Goal: Task Accomplishment & Management: Manage account settings

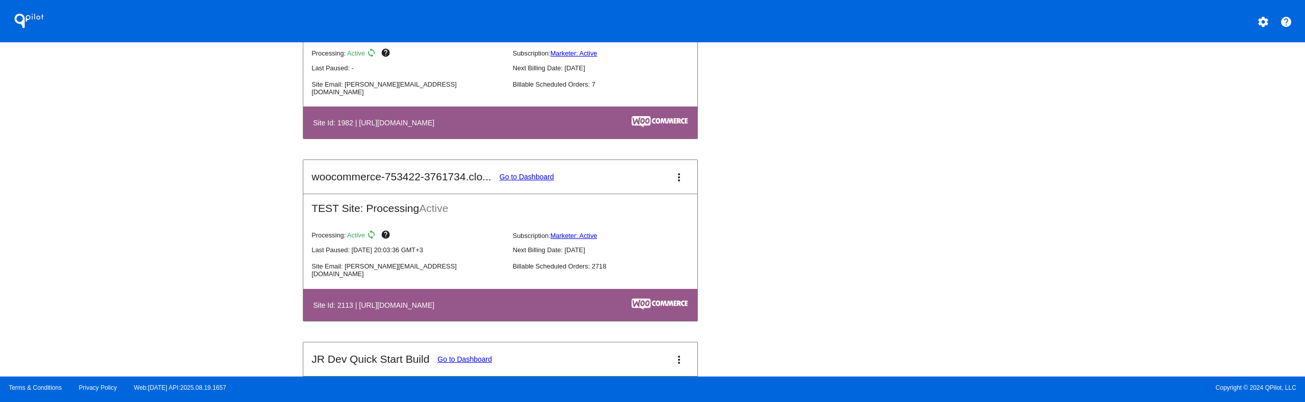
scroll to position [1069, 0]
click at [534, 174] on link "Go to Dashboard" at bounding box center [527, 177] width 55 height 8
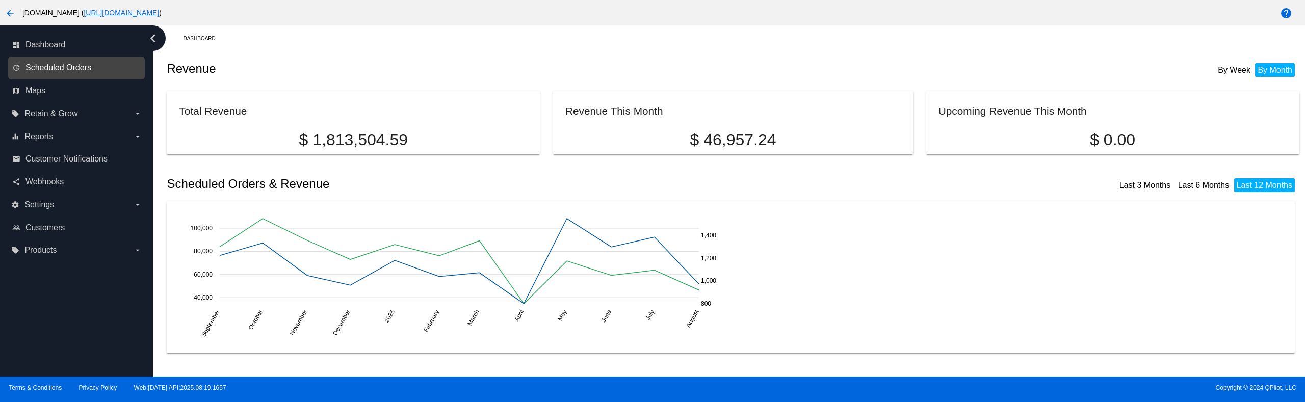
click at [74, 63] on span "Scheduled Orders" at bounding box center [58, 67] width 66 height 9
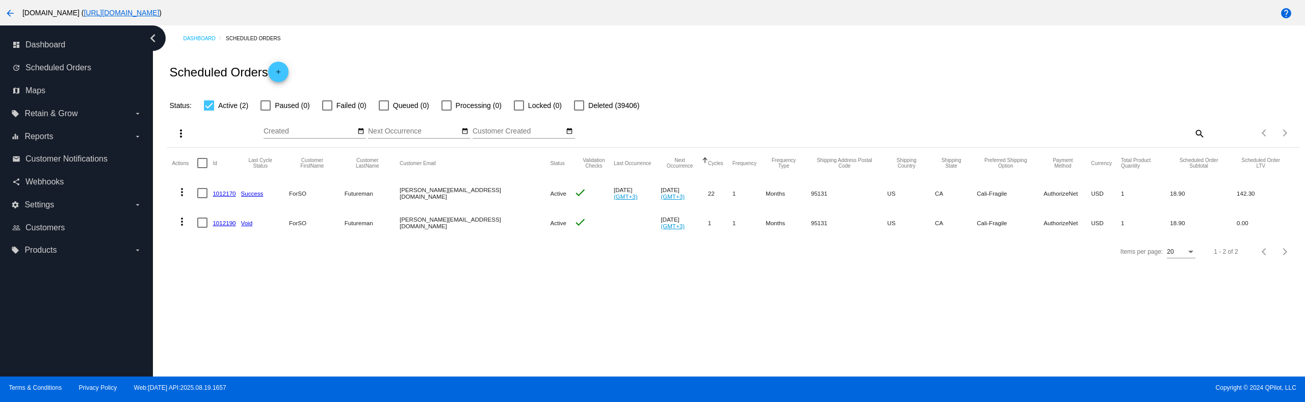
click at [205, 164] on div at bounding box center [202, 163] width 10 height 10
click at [202, 168] on input "checkbox" at bounding box center [202, 168] width 1 height 1
checkbox input "true"
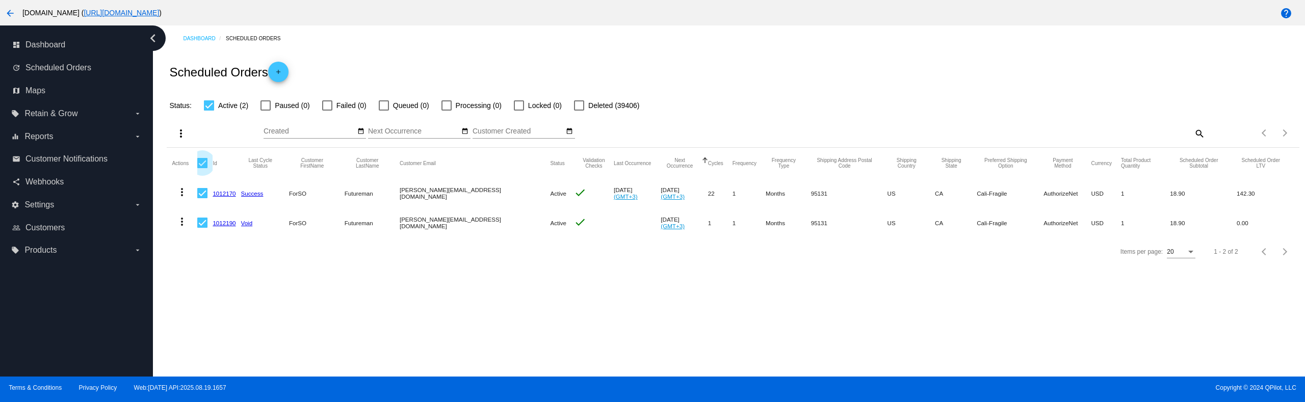
click at [168, 121] on div "more_vert Aug Jan Feb Mar [DATE]" at bounding box center [733, 130] width 1132 height 36
click at [178, 131] on mat-icon "more_vert" at bounding box center [181, 133] width 12 height 12
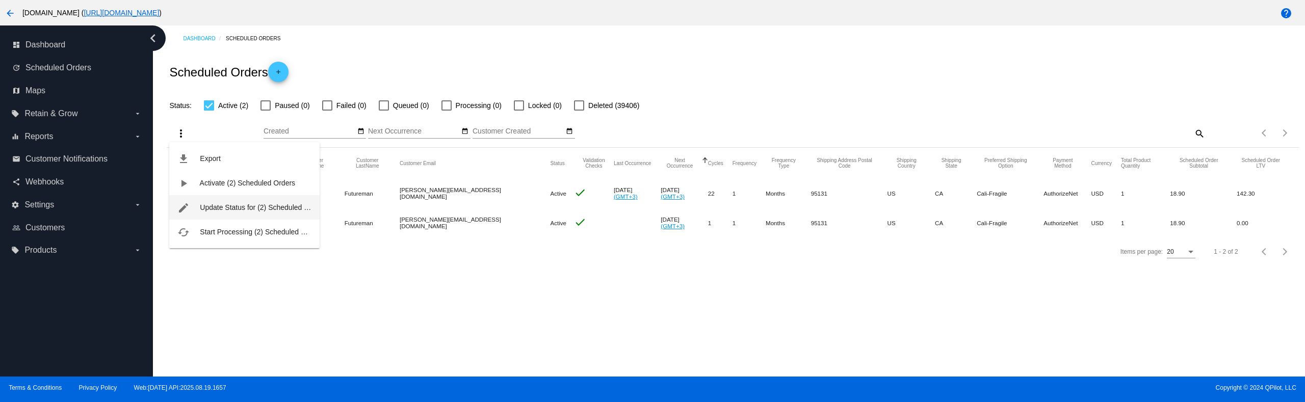
click at [227, 207] on span "Update Status for (2) Scheduled Orders" at bounding box center [263, 207] width 126 height 8
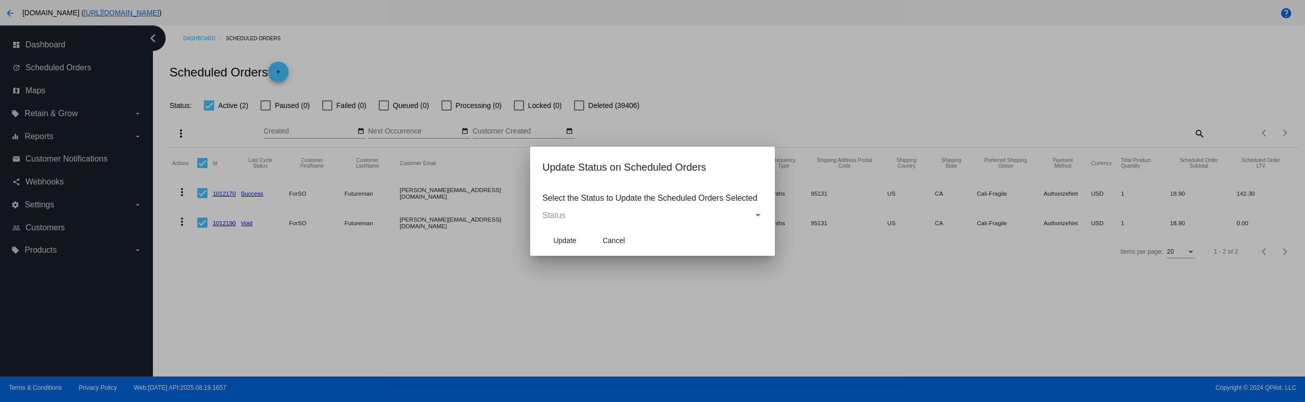
click at [659, 212] on div "Status" at bounding box center [648, 215] width 211 height 9
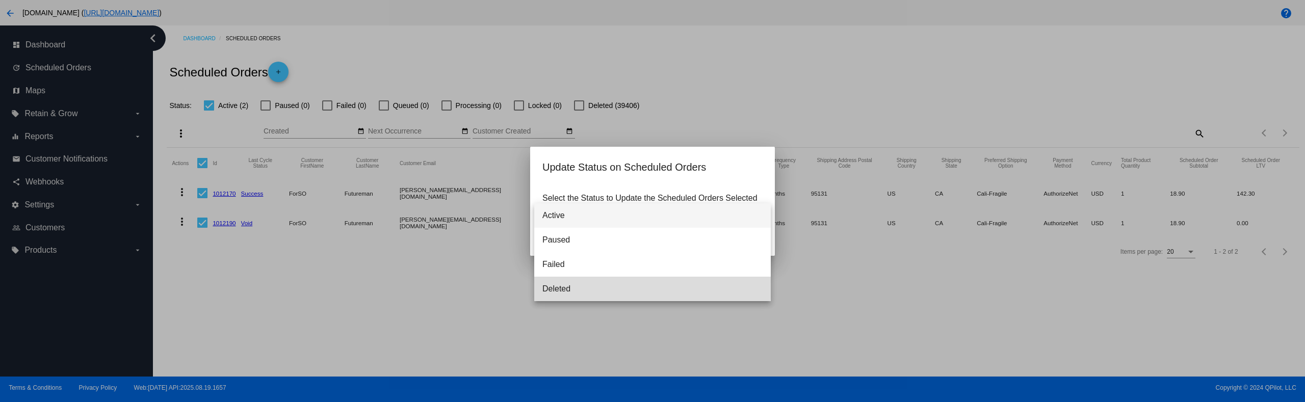
click at [591, 285] on span "Deleted" at bounding box center [653, 289] width 220 height 24
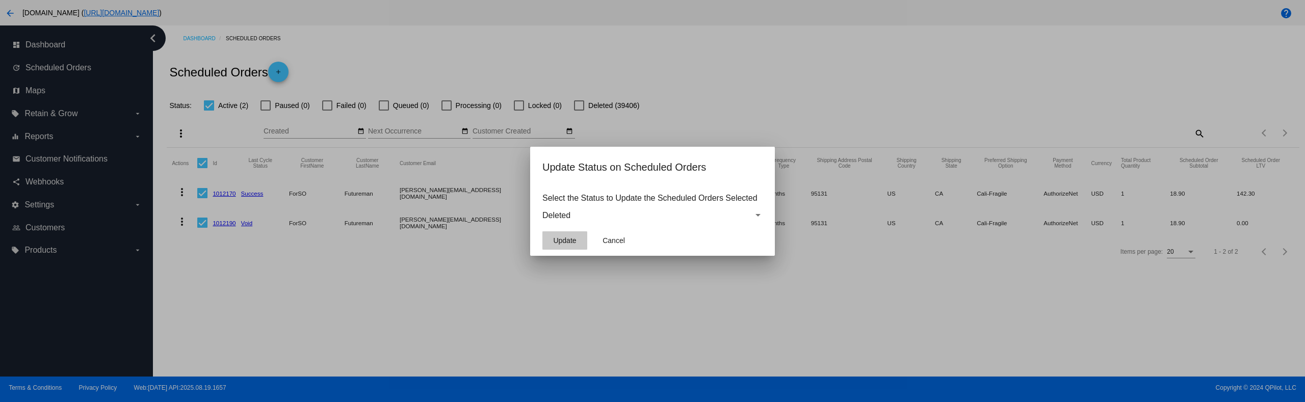
click at [567, 242] on span "Update" at bounding box center [564, 241] width 23 height 8
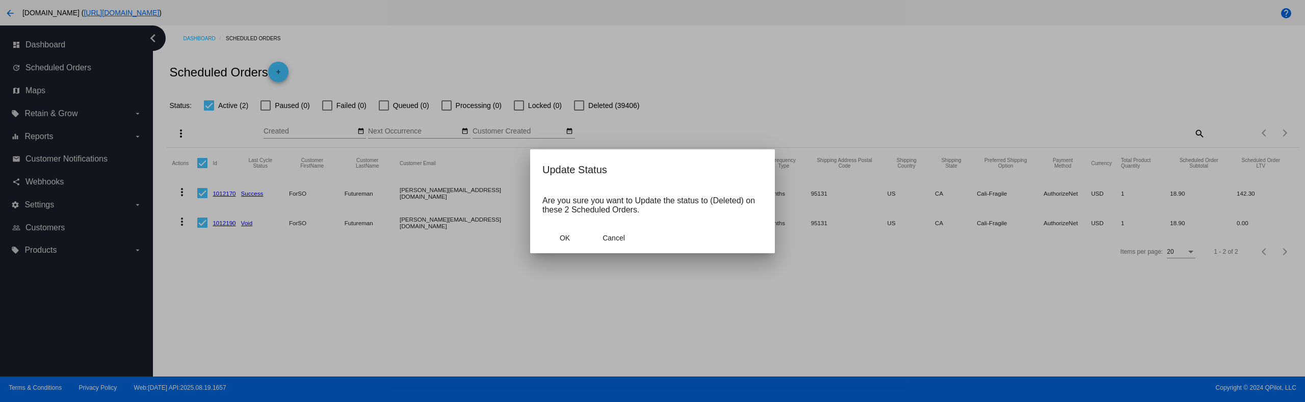
click at [567, 242] on span "OK" at bounding box center [565, 238] width 10 height 8
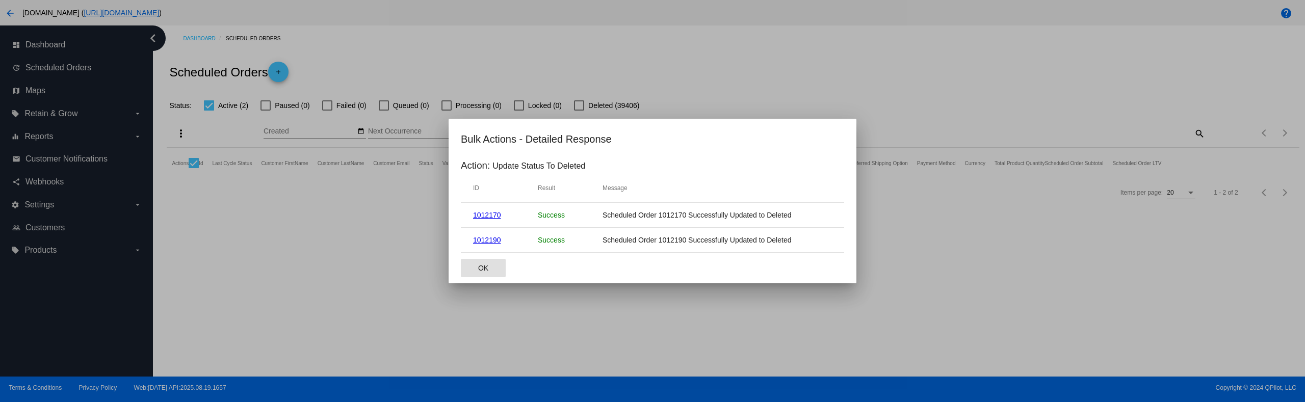
drag, startPoint x: 524, startPoint y: 263, endPoint x: 499, endPoint y: 267, distance: 25.7
click at [524, 263] on mat-dialog-actions "OK" at bounding box center [652, 268] width 383 height 31
click at [485, 267] on span "OK" at bounding box center [483, 268] width 10 height 8
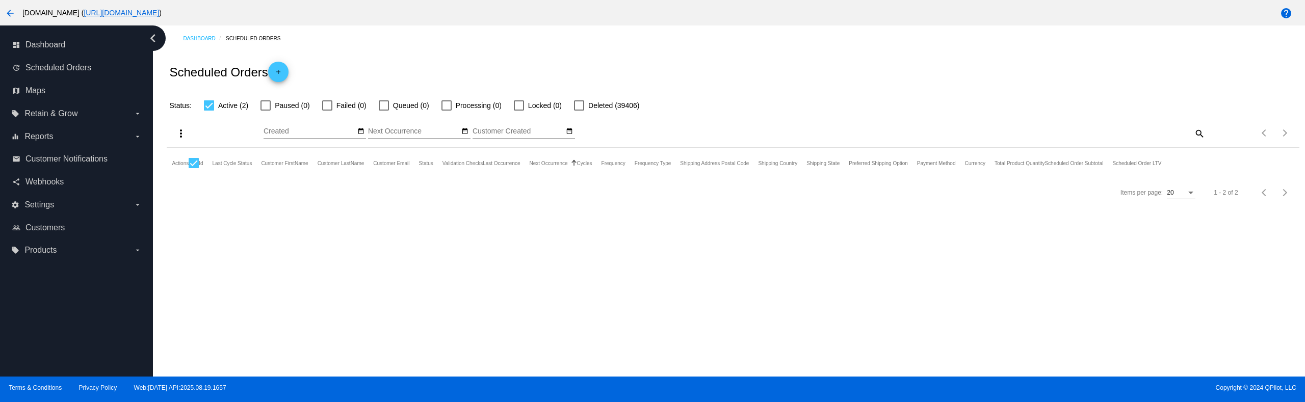
click at [190, 165] on div at bounding box center [194, 163] width 10 height 10
click at [193, 168] on input "checkbox" at bounding box center [193, 168] width 1 height 1
checkbox input "false"
drag, startPoint x: 210, startPoint y: 225, endPoint x: 196, endPoint y: 207, distance: 23.1
click at [206, 226] on div "Dashboard Scheduled Orders Scheduled Orders add Status: Active (2) Paused (0) F…" at bounding box center [729, 200] width 1152 height 351
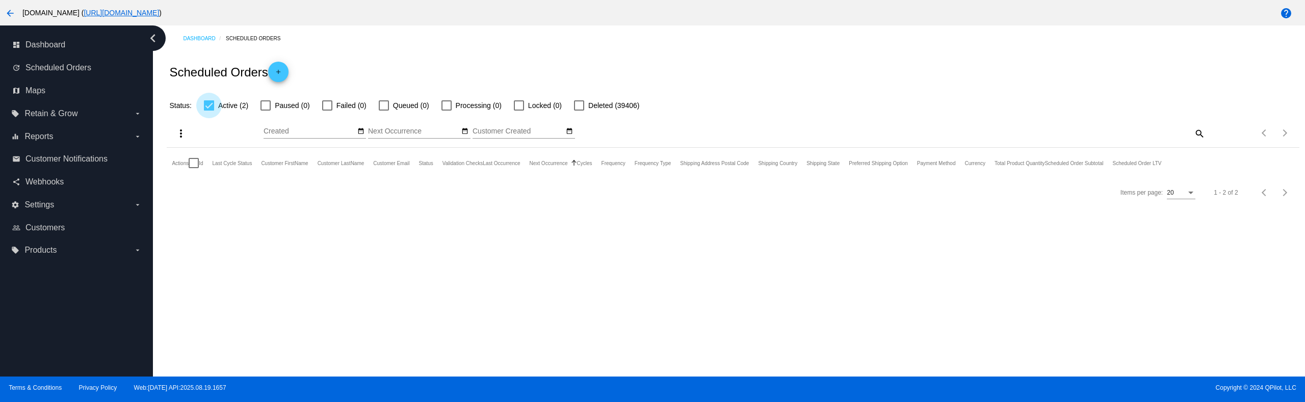
click at [217, 105] on label "Active (2)" at bounding box center [226, 105] width 44 height 12
click at [209, 111] on input "Active (2)" at bounding box center [209, 111] width 1 height 1
click at [217, 105] on label "Active (2)" at bounding box center [226, 105] width 44 height 12
click at [209, 111] on input "Active (2)" at bounding box center [209, 111] width 1 height 1
checkbox input "true"
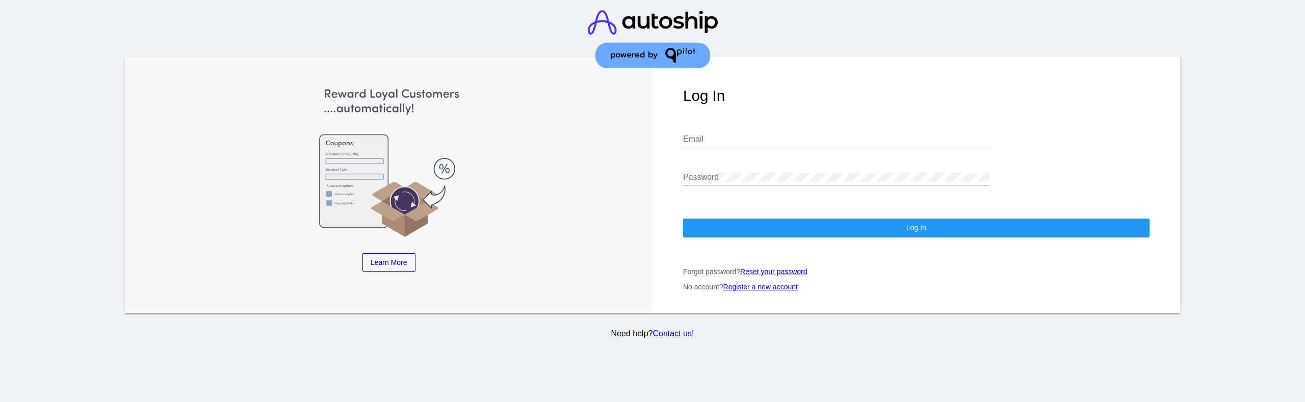
click at [740, 142] on input "Email" at bounding box center [836, 139] width 306 height 9
type input "marketer@patternsinthecloud.com"
click at [762, 229] on button "Log In" at bounding box center [916, 228] width 467 height 18
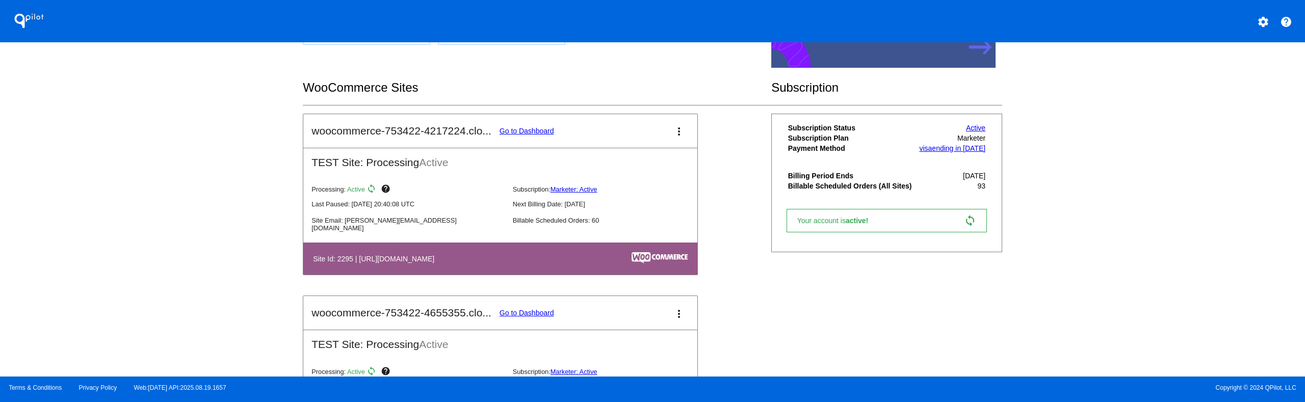
scroll to position [152, 0]
click at [541, 129] on link "Go to Dashboard" at bounding box center [527, 131] width 55 height 8
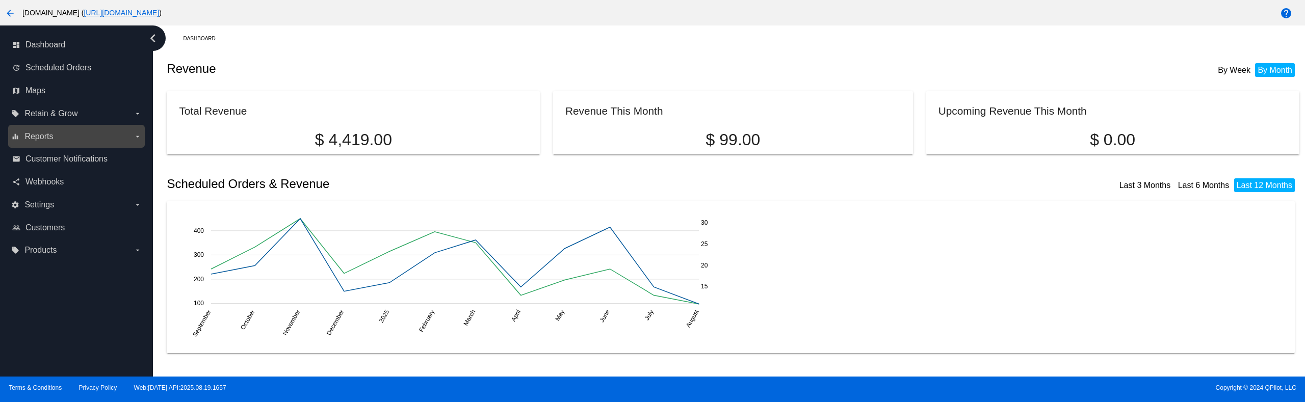
click at [110, 135] on label "equalizer Reports arrow_drop_down" at bounding box center [76, 136] width 130 height 16
click at [0, 0] on input "equalizer Reports arrow_drop_down" at bounding box center [0, 0] width 0 height 0
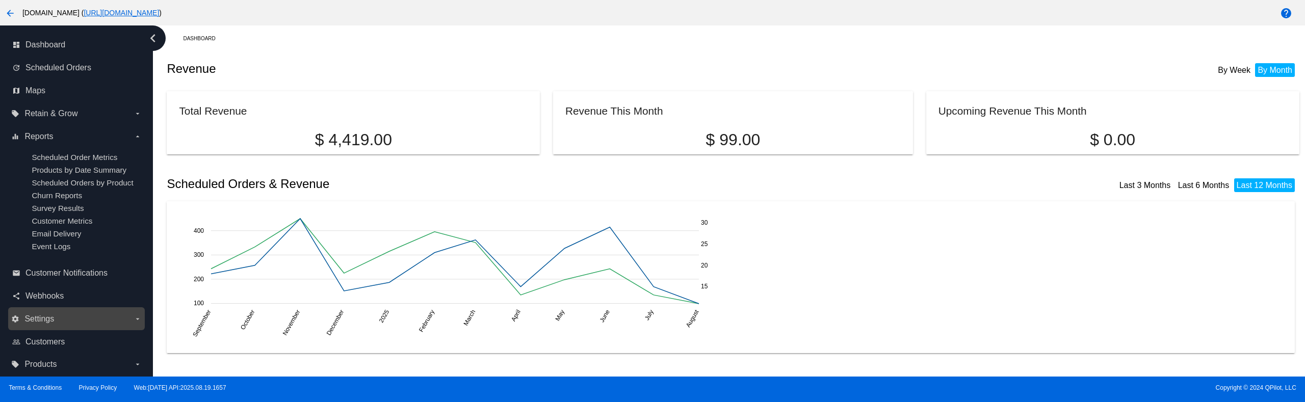
click at [121, 314] on label "settings Settings arrow_drop_down" at bounding box center [76, 319] width 130 height 16
click at [0, 0] on input "settings Settings arrow_drop_down" at bounding box center [0, 0] width 0 height 0
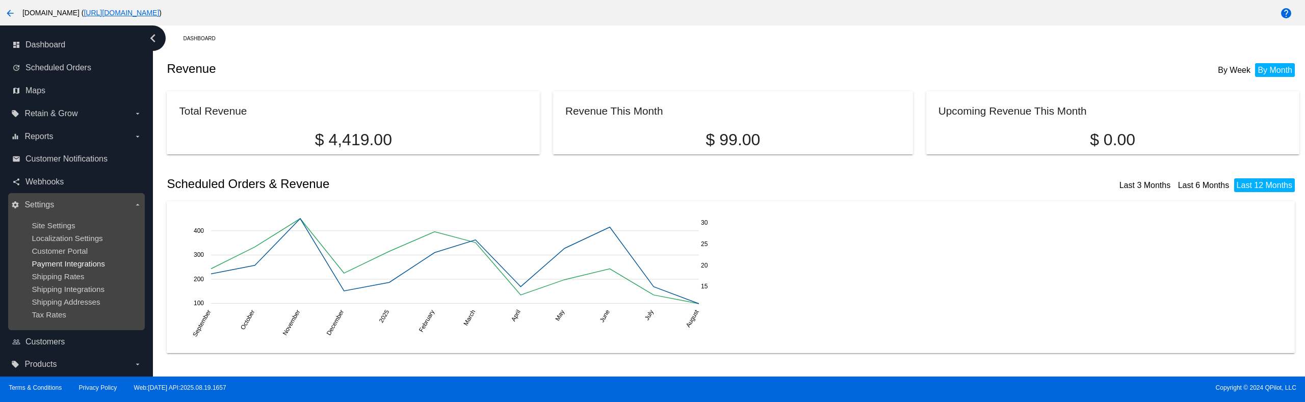
click at [88, 266] on span "Payment Integrations" at bounding box center [68, 264] width 73 height 9
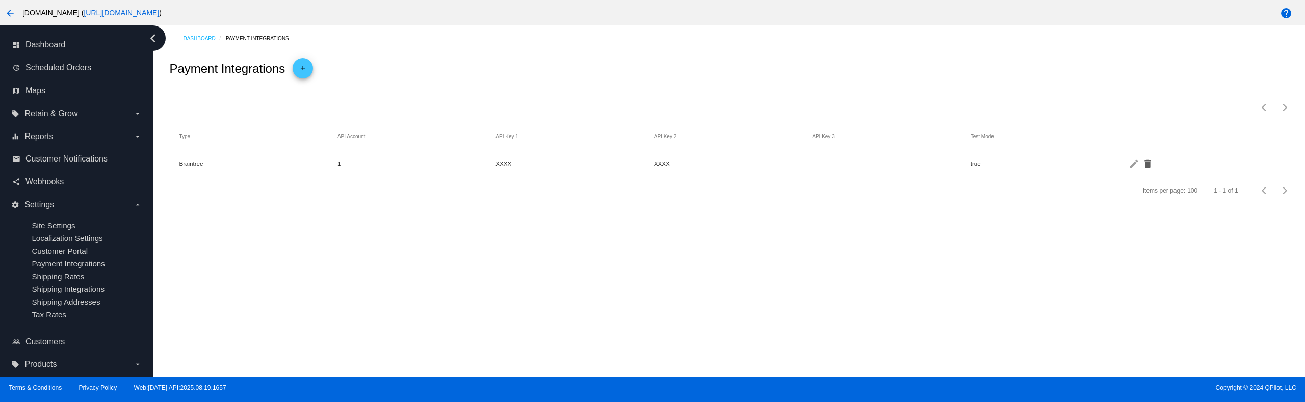
click at [1146, 165] on mat-icon "delete" at bounding box center [1149, 164] width 12 height 16
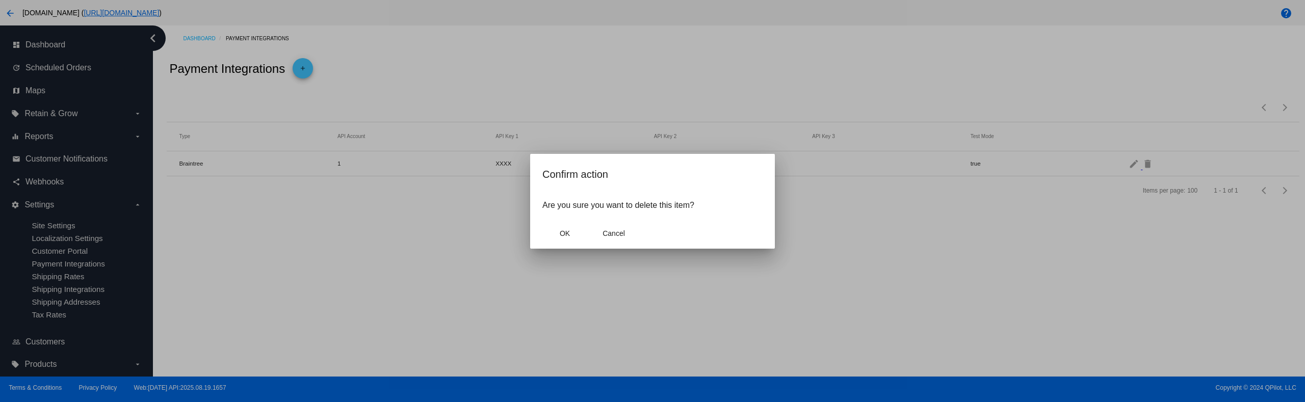
click at [540, 233] on mat-dialog-container "Confirm action Are you sure you want to delete this item? OK Cancel" at bounding box center [652, 201] width 245 height 95
click at [546, 230] on button "OK" at bounding box center [565, 233] width 45 height 18
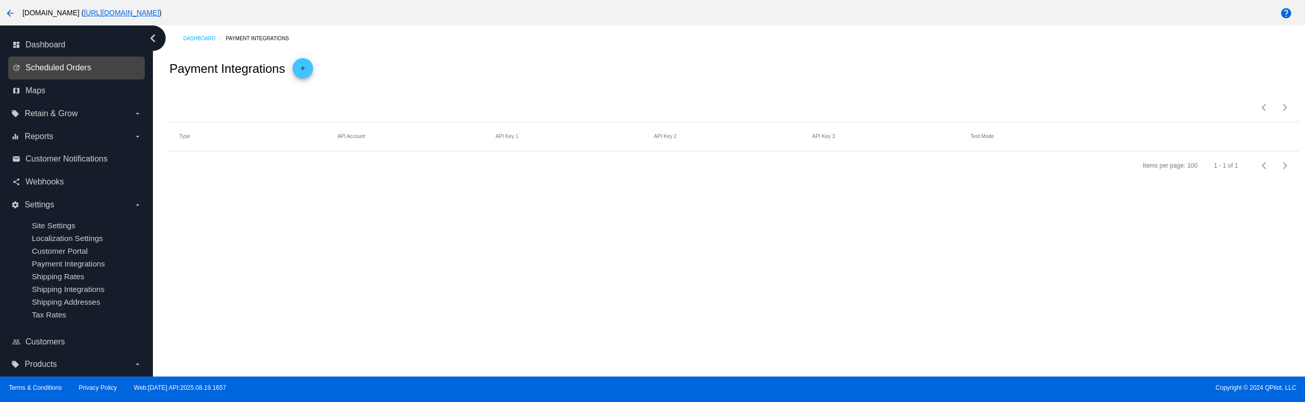
click at [74, 66] on span "Scheduled Orders" at bounding box center [58, 67] width 66 height 9
